Goal: Task Accomplishment & Management: Manage account settings

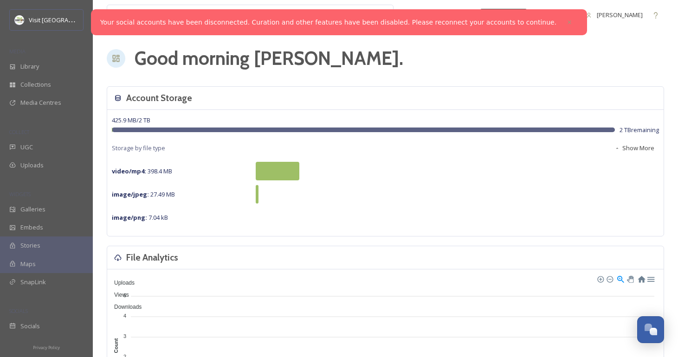
click at [514, 25] on link "Your social accounts have been disconnected. Curation and other features have b…" at bounding box center [328, 23] width 456 height 10
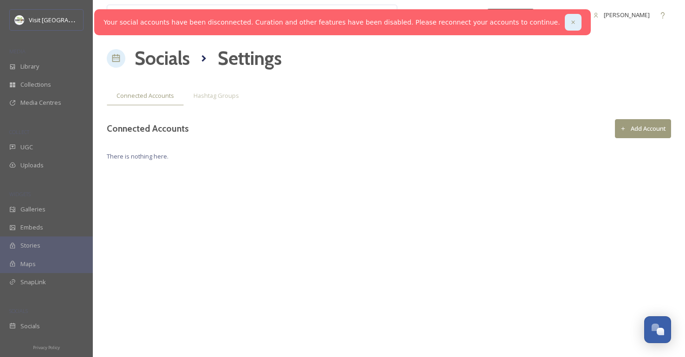
click at [565, 24] on div at bounding box center [573, 22] width 17 height 17
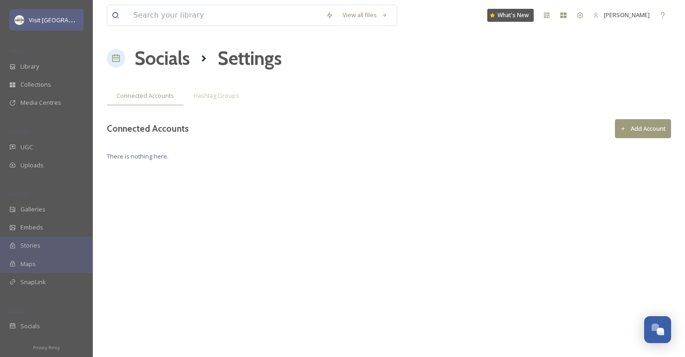
click at [36, 19] on span "Visit [GEOGRAPHIC_DATA]" at bounding box center [65, 19] width 72 height 9
click at [43, 22] on span "Visit [GEOGRAPHIC_DATA]" at bounding box center [65, 19] width 72 height 9
click at [544, 12] on icon at bounding box center [546, 15] width 7 height 7
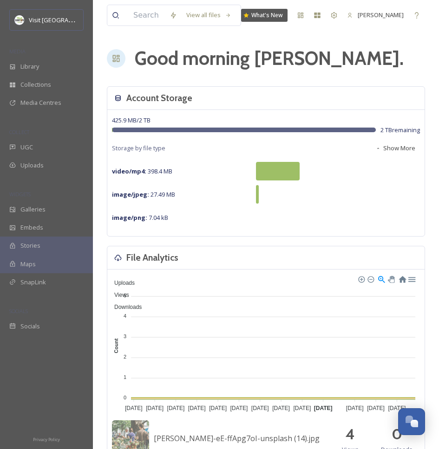
click at [391, 4] on div "View all files What's New [PERSON_NAME]" at bounding box center [266, 15] width 318 height 31
click at [391, 12] on span "[PERSON_NAME]" at bounding box center [380, 15] width 46 height 8
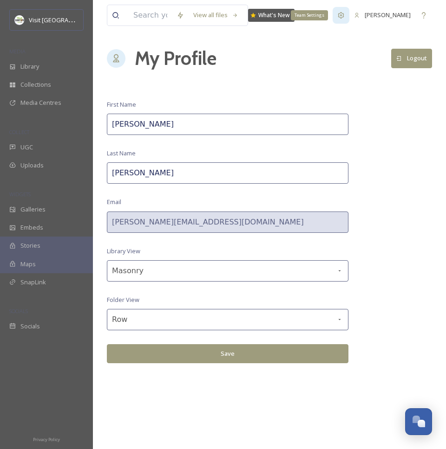
click at [342, 18] on div "Team Settings" at bounding box center [340, 15] width 17 height 17
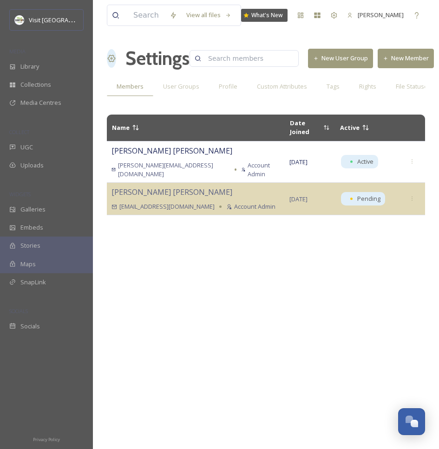
click at [264, 357] on div "Name Date Joined Active [PERSON_NAME] [PERSON_NAME][EMAIL_ADDRESS][DOMAIN_NAME]…" at bounding box center [266, 276] width 318 height 333
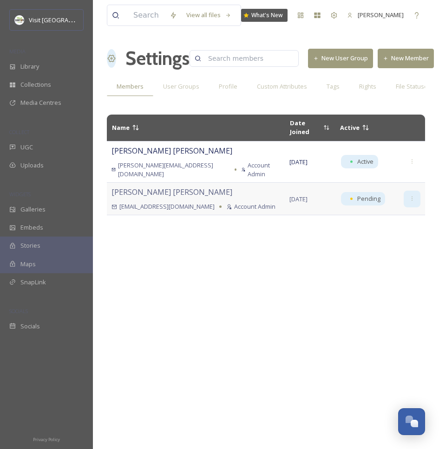
click at [411, 196] on icon at bounding box center [412, 199] width 6 height 6
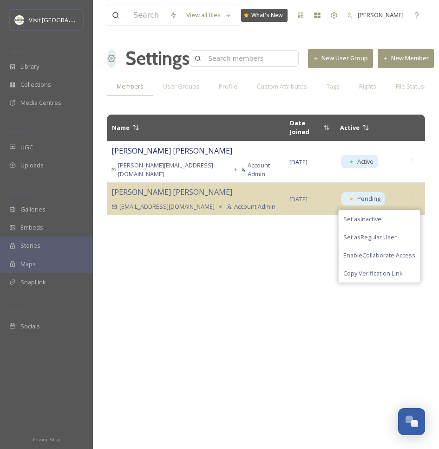
click at [313, 260] on div "Name Date Joined Active [PERSON_NAME] [PERSON_NAME][EMAIL_ADDRESS][DOMAIN_NAME]…" at bounding box center [266, 276] width 318 height 333
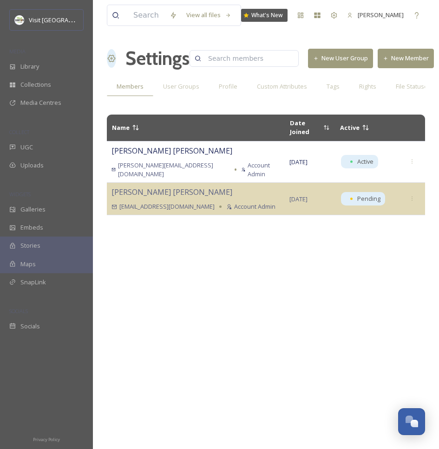
click at [385, 64] on button "New Member" at bounding box center [405, 58] width 56 height 19
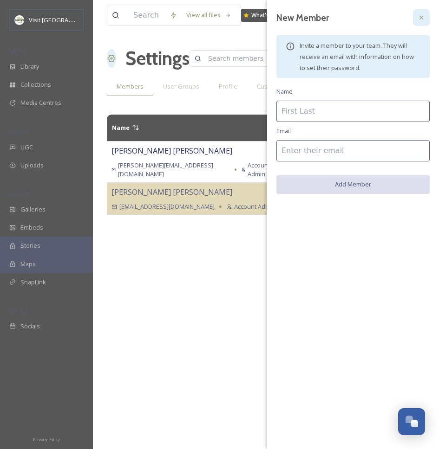
click at [421, 16] on icon at bounding box center [420, 17] width 7 height 7
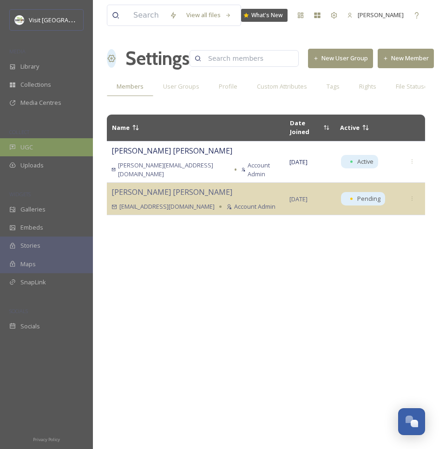
click at [31, 149] on span "UGC" at bounding box center [26, 147] width 13 height 9
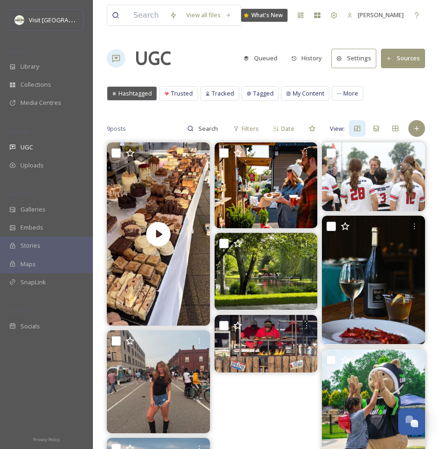
click at [358, 62] on button "Settings" at bounding box center [353, 58] width 45 height 19
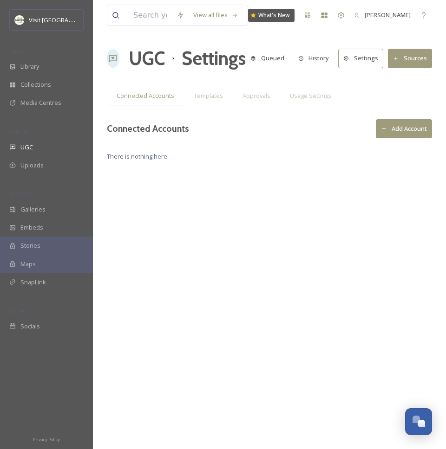
click at [414, 131] on button "Add Account" at bounding box center [403, 128] width 56 height 19
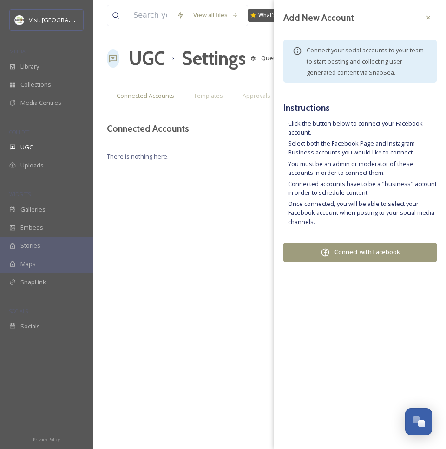
click at [339, 251] on button "Connect with Facebook" at bounding box center [359, 252] width 153 height 19
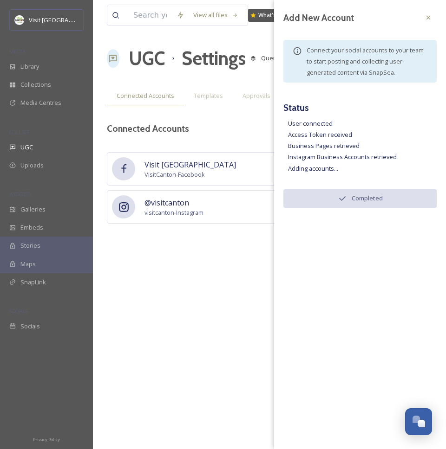
click at [230, 257] on div "View all files What's New [PERSON_NAME] UGC Settings Queued History Settings So…" at bounding box center [269, 224] width 353 height 449
click at [429, 19] on icon at bounding box center [428, 18] width 4 height 4
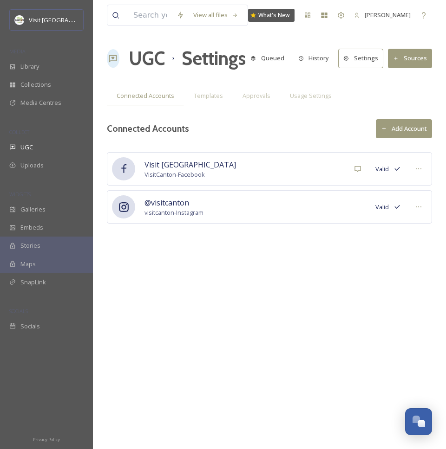
click at [140, 171] on div "Visit [GEOGRAPHIC_DATA] VisitCanton - Facebook Valid" at bounding box center [269, 168] width 325 height 33
drag, startPoint x: 128, startPoint y: 168, endPoint x: 265, endPoint y: 167, distance: 136.9
click at [128, 168] on icon at bounding box center [124, 169] width 12 height 12
click at [44, 151] on div "UGC" at bounding box center [46, 147] width 93 height 18
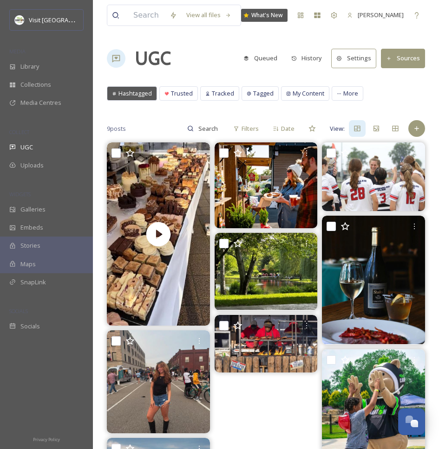
click at [399, 60] on button "Sources" at bounding box center [403, 58] width 44 height 19
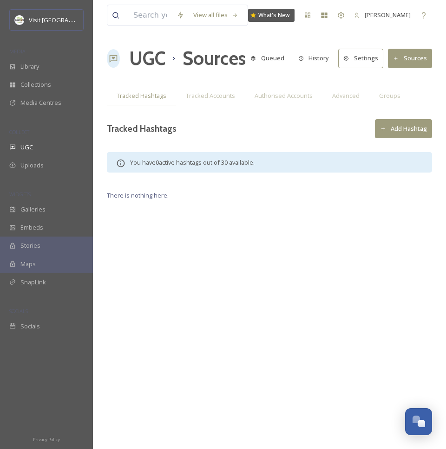
click at [407, 125] on button "Add Hashtag" at bounding box center [403, 128] width 57 height 19
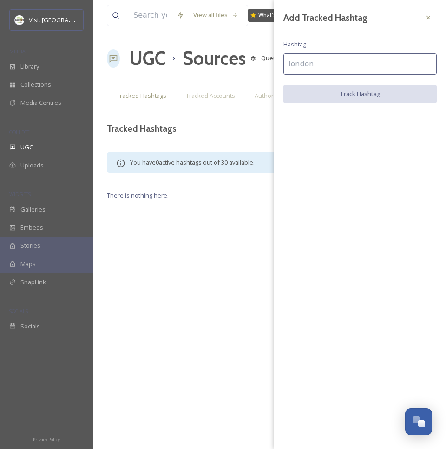
click at [328, 65] on input at bounding box center [359, 63] width 153 height 21
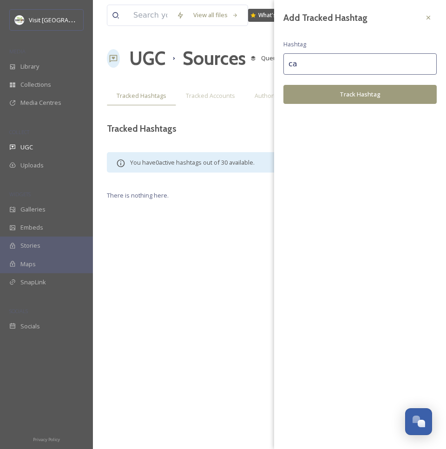
type input "c"
type input "[GEOGRAPHIC_DATA]"
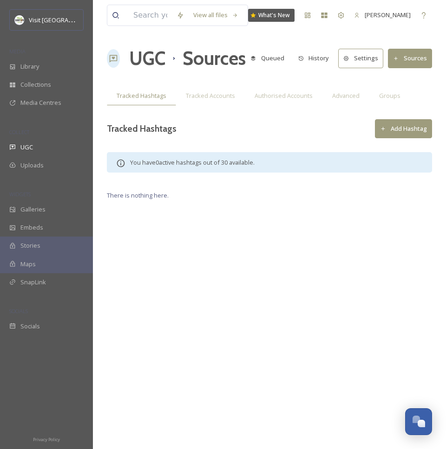
click at [253, 122] on div "Tracked Hashtags Add Hashtag" at bounding box center [269, 128] width 325 height 19
click at [219, 91] on span "Tracked Accounts" at bounding box center [210, 95] width 49 height 9
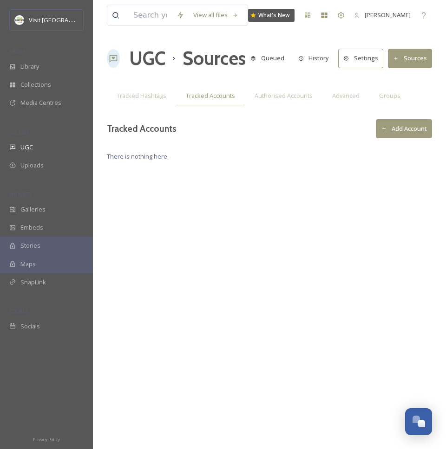
click at [189, 83] on div "View all files What's New [PERSON_NAME] UGC Sources Queued History Settings Sou…" at bounding box center [269, 224] width 353 height 449
click at [202, 98] on span "Tracked Accounts" at bounding box center [210, 95] width 49 height 9
click at [334, 139] on div "View all files What's New [PERSON_NAME] UGC Sources Queued History Settings Sou…" at bounding box center [269, 224] width 353 height 449
click at [23, 70] on span "Library" at bounding box center [29, 66] width 19 height 9
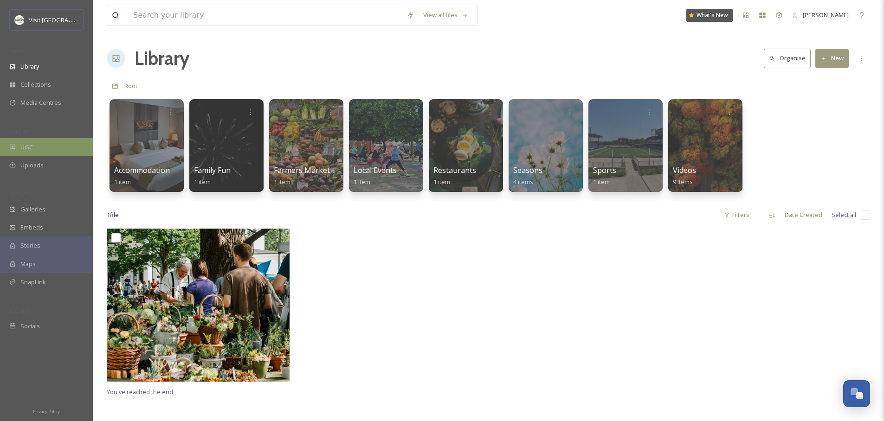
click at [42, 143] on div "UGC" at bounding box center [46, 147] width 93 height 18
